Goal: Find contact information: Find contact information

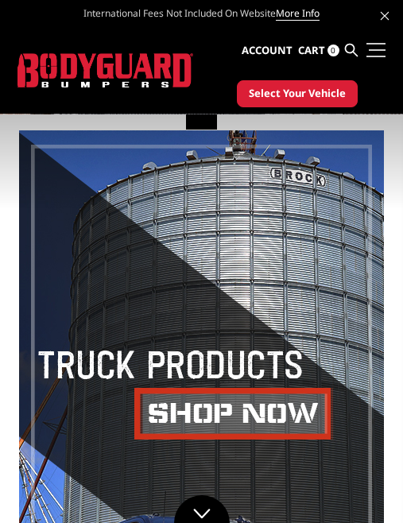
click at [377, 45] on link at bounding box center [374, 49] width 22 height 17
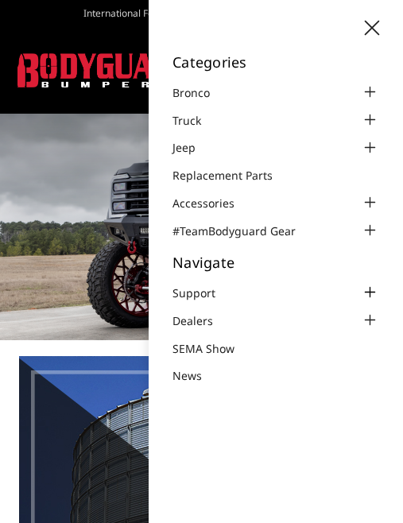
click at [367, 283] on div at bounding box center [369, 292] width 19 height 19
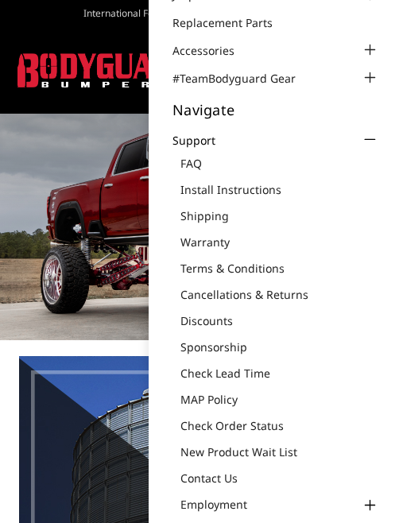
scroll to position [153, 0]
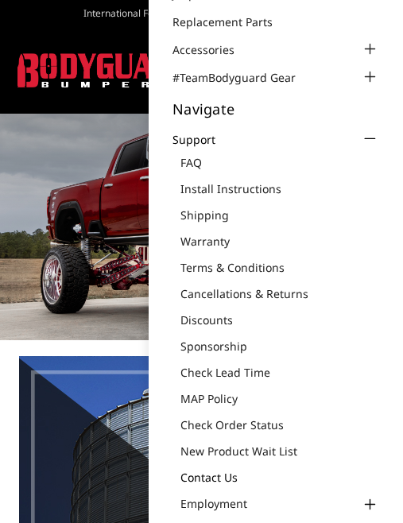
click at [217, 470] on link "Contact Us" at bounding box center [279, 477] width 199 height 17
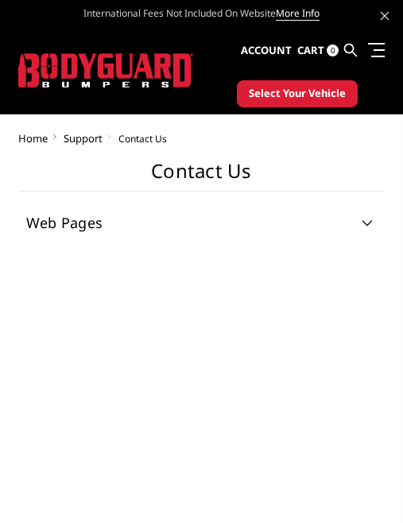
select select "US"
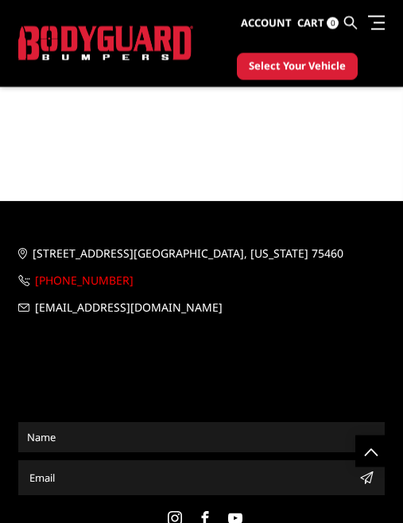
scroll to position [1527, 0]
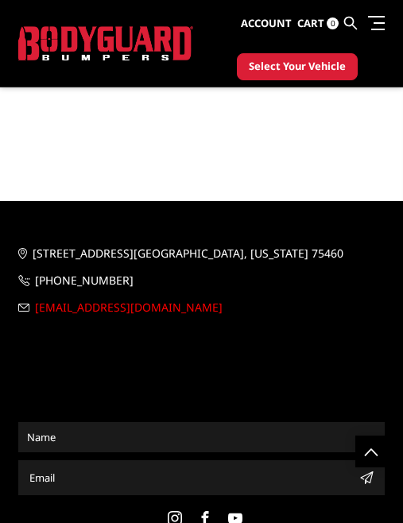
drag, startPoint x: 230, startPoint y: 288, endPoint x: 35, endPoint y: 283, distance: 194.9
click at [35, 298] on span "[EMAIL_ADDRESS][DOMAIN_NAME]" at bounding box center [194, 307] width 319 height 19
drag, startPoint x: 166, startPoint y: 37, endPoint x: 166, endPoint y: 55, distance: 18.3
click at [166, 55] on img at bounding box center [106, 43] width 176 height 34
